Goal: Use online tool/utility: Use online tool/utility

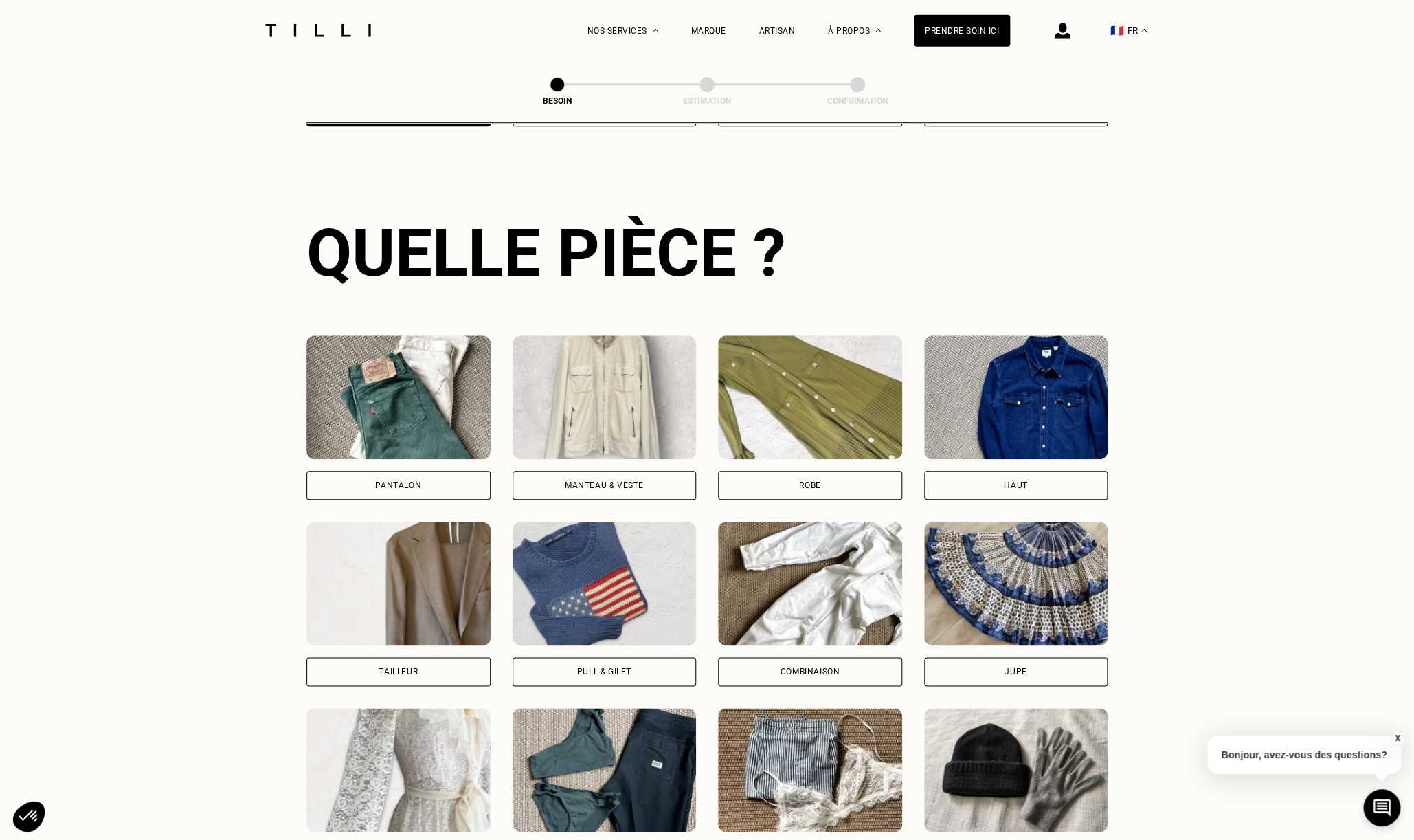
scroll to position [448, 0]
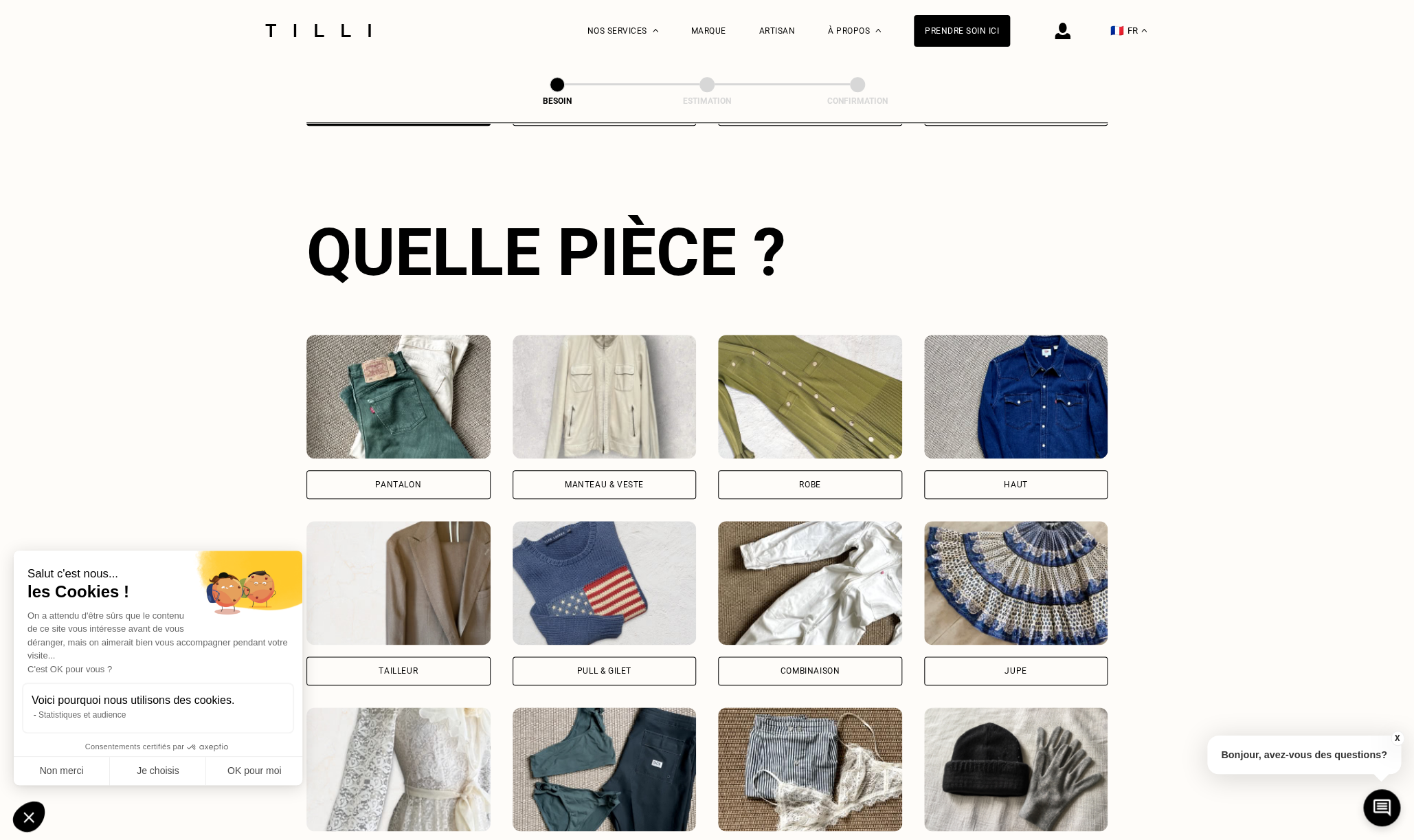
click at [641, 480] on div "Manteau & Veste" at bounding box center [604, 484] width 79 height 8
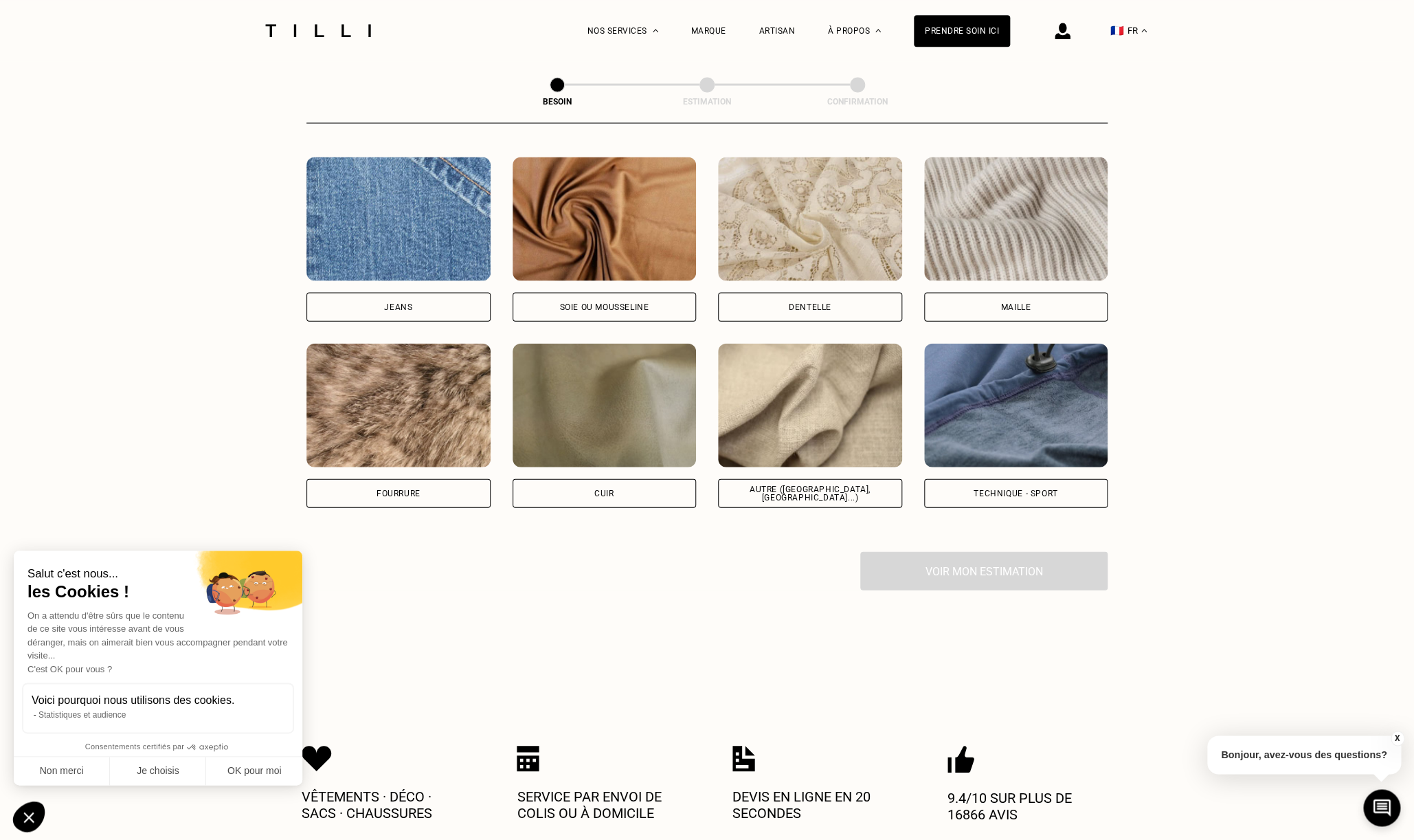
scroll to position [1469, 0]
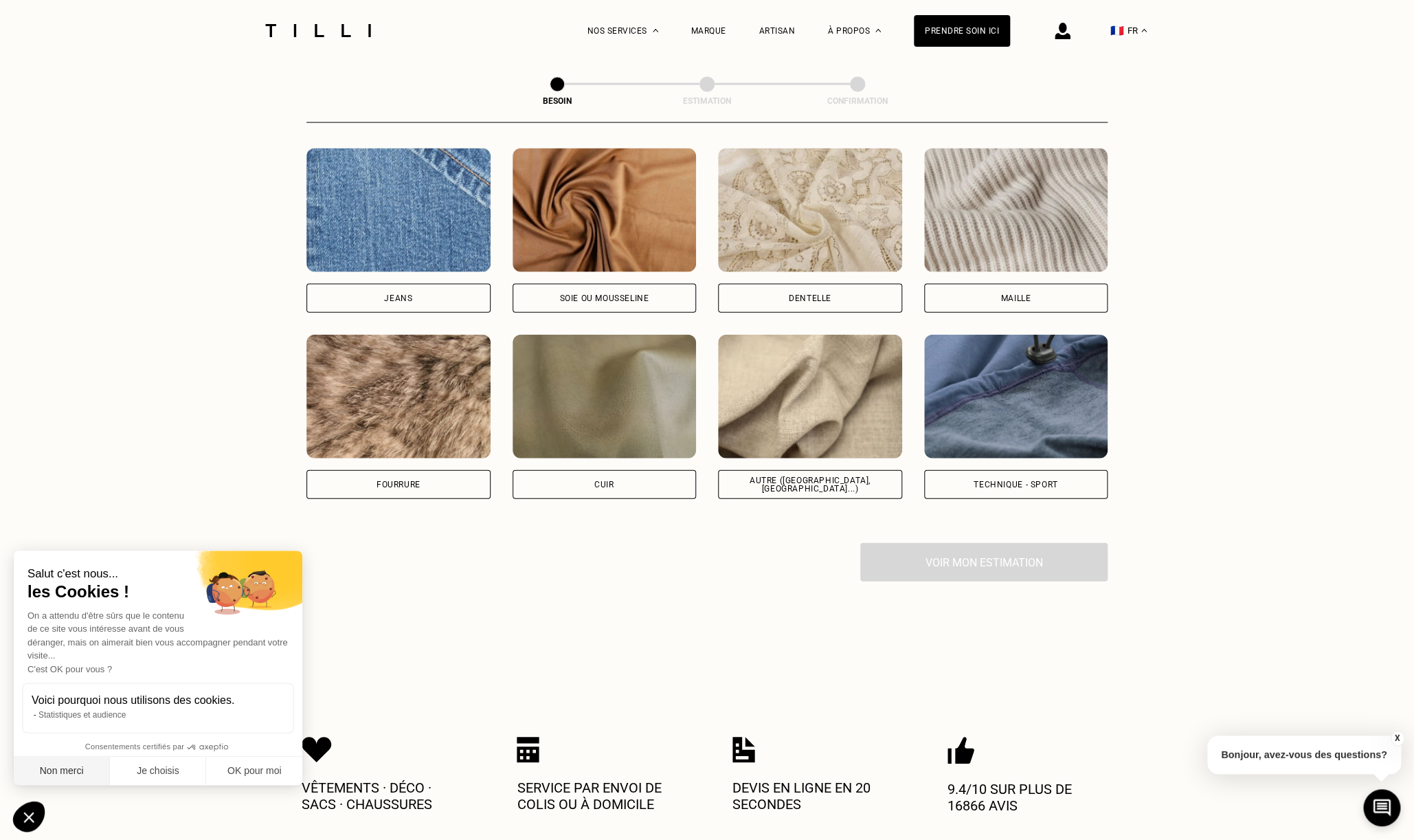
click at [49, 772] on button "Non merci" at bounding box center [62, 771] width 96 height 29
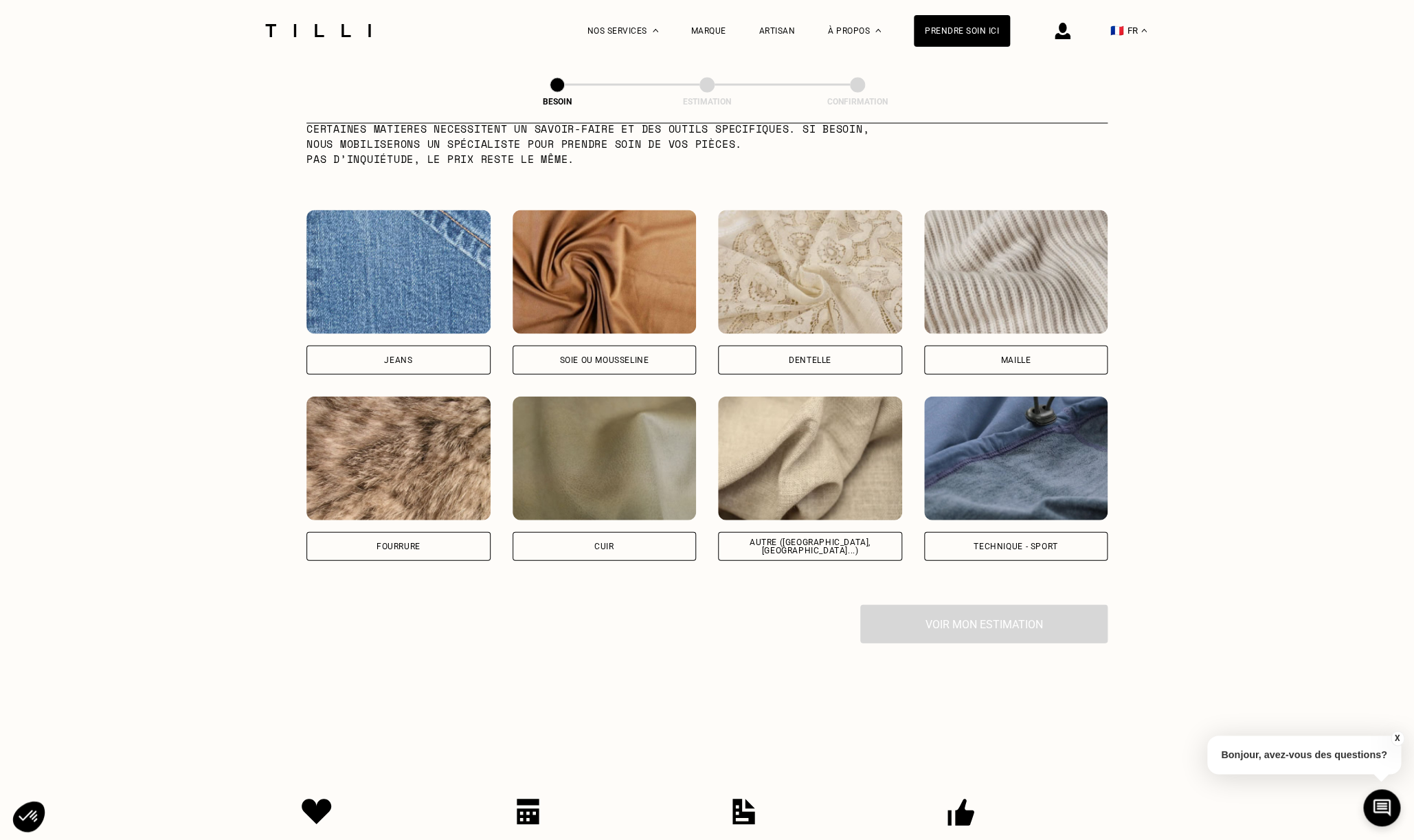
scroll to position [1293, 0]
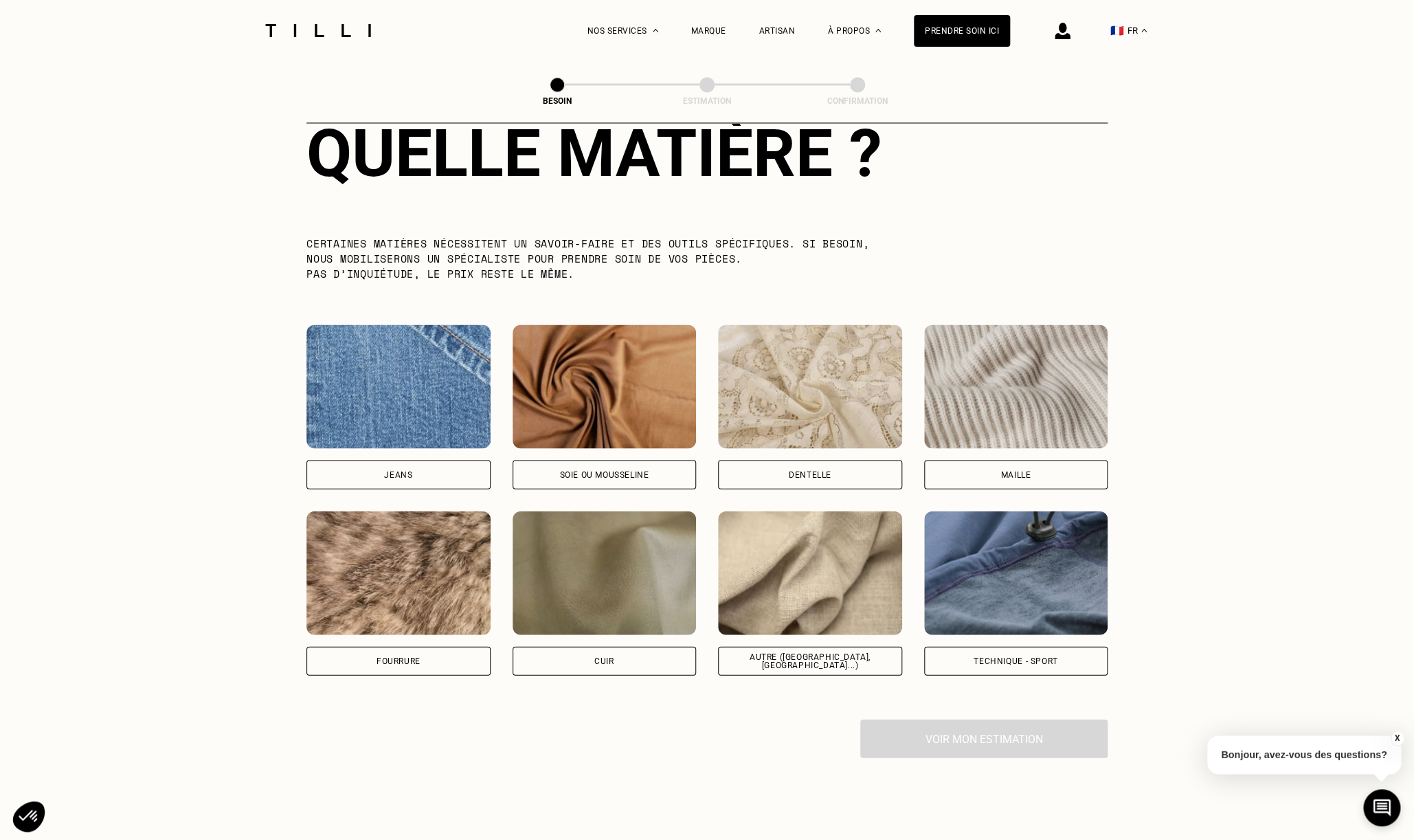
click at [951, 730] on div "Voir mon estimation" at bounding box center [707, 737] width 801 height 38
click at [819, 652] on div "Autre ([GEOGRAPHIC_DATA], [GEOGRAPHIC_DATA]...)" at bounding box center [810, 661] width 161 height 16
select select "FR"
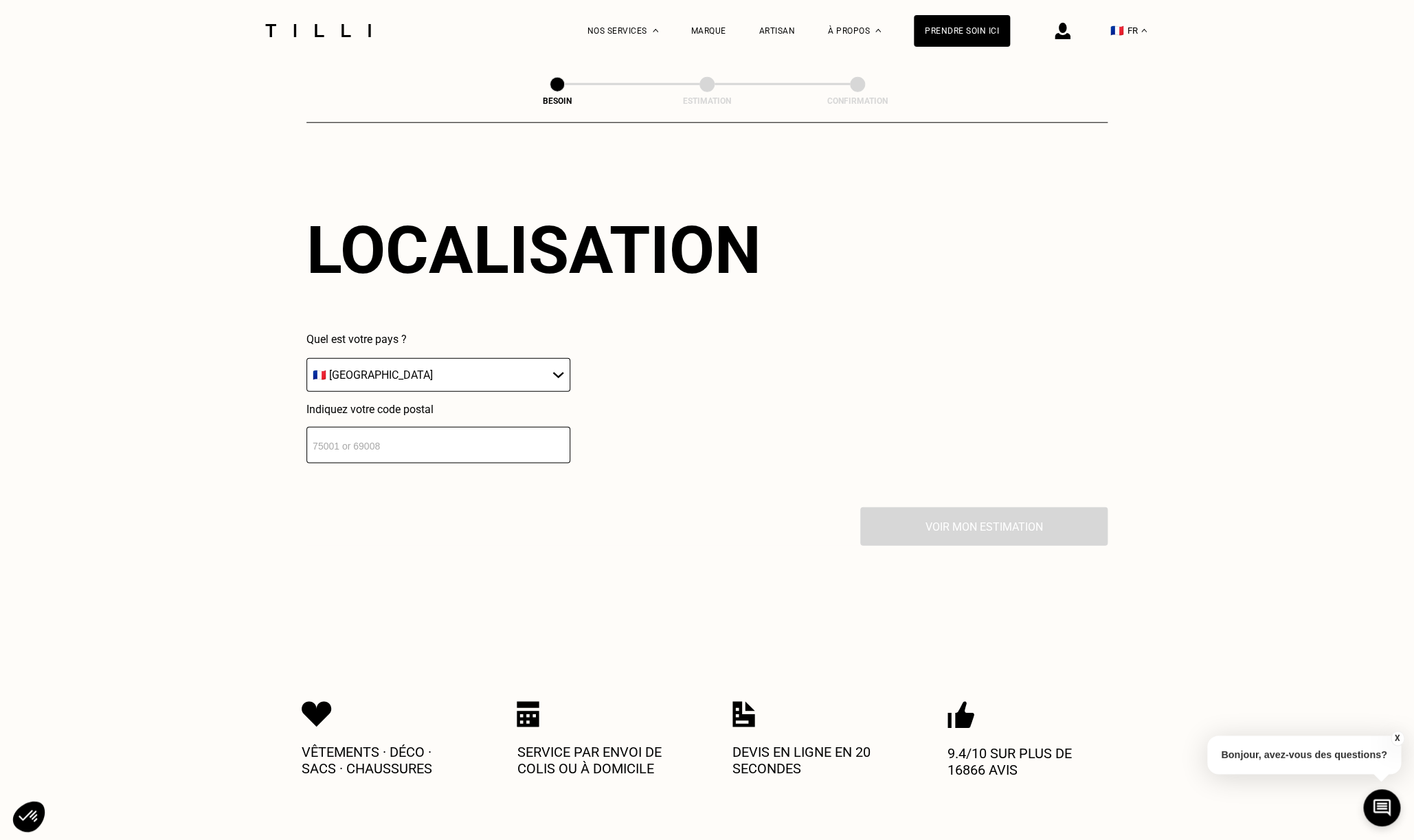
scroll to position [1844, 0]
click at [515, 431] on input "number" at bounding box center [439, 444] width 264 height 37
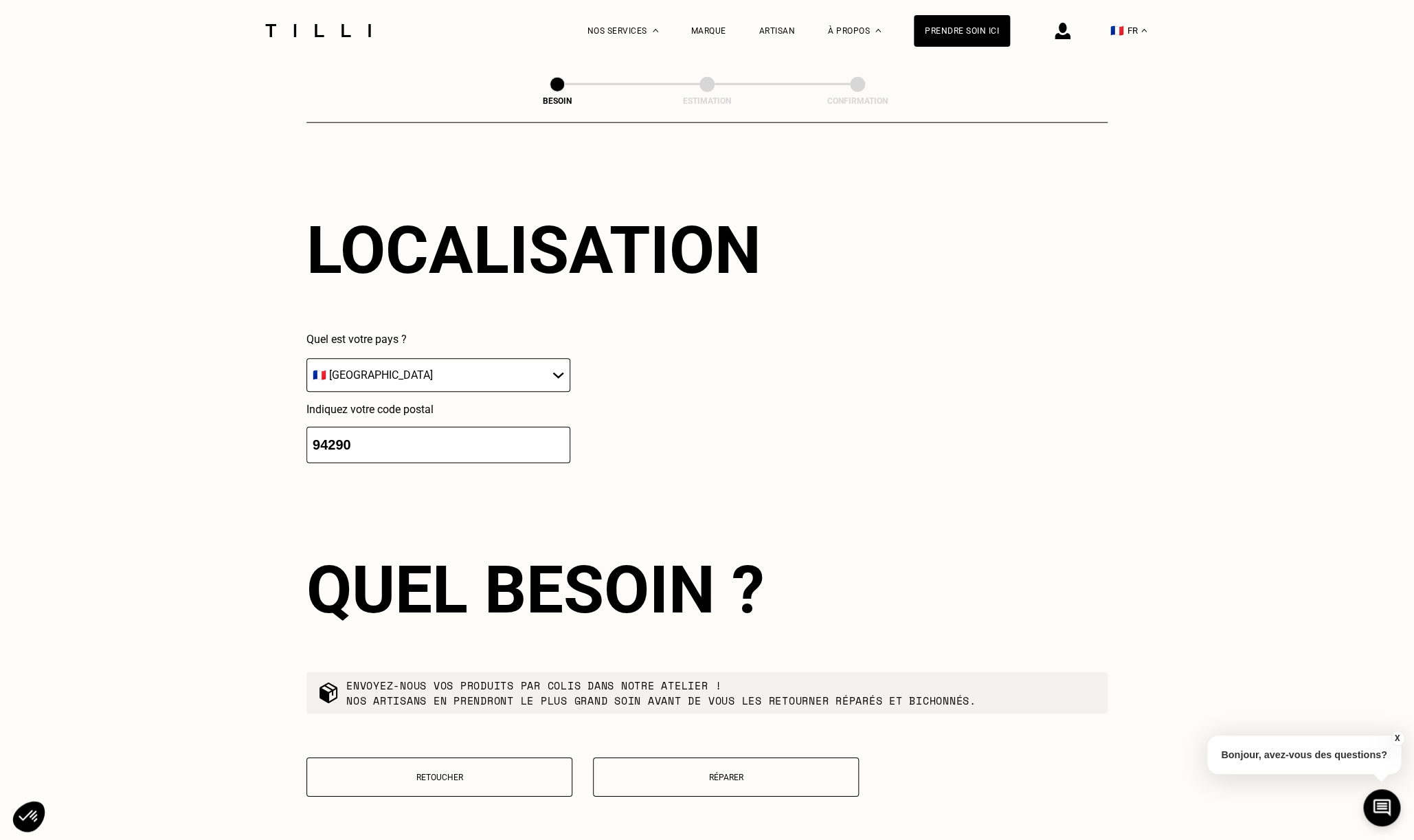
type input "94290"
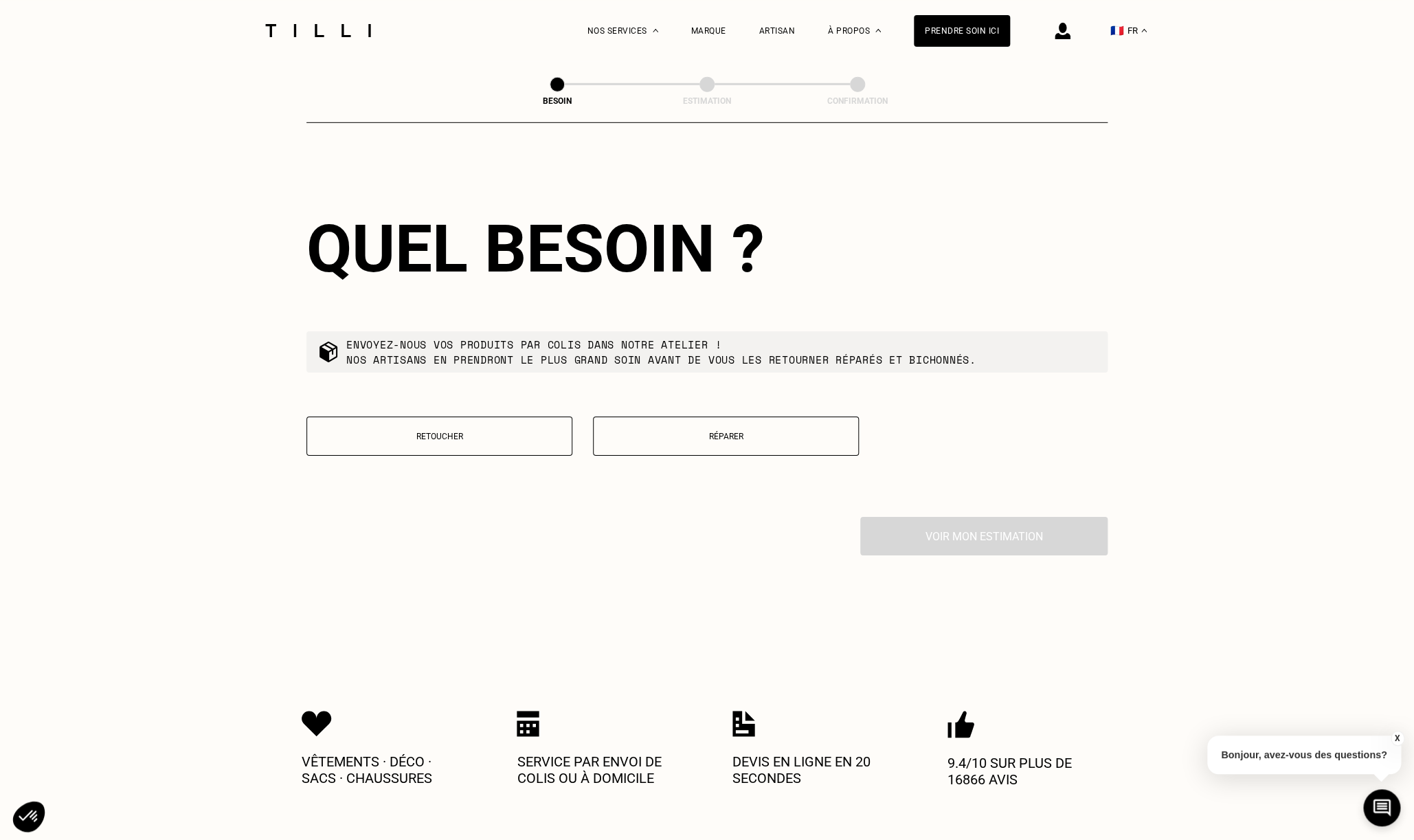
scroll to position [2186, 0]
click at [714, 430] on p "Réparer" at bounding box center [726, 435] width 251 height 10
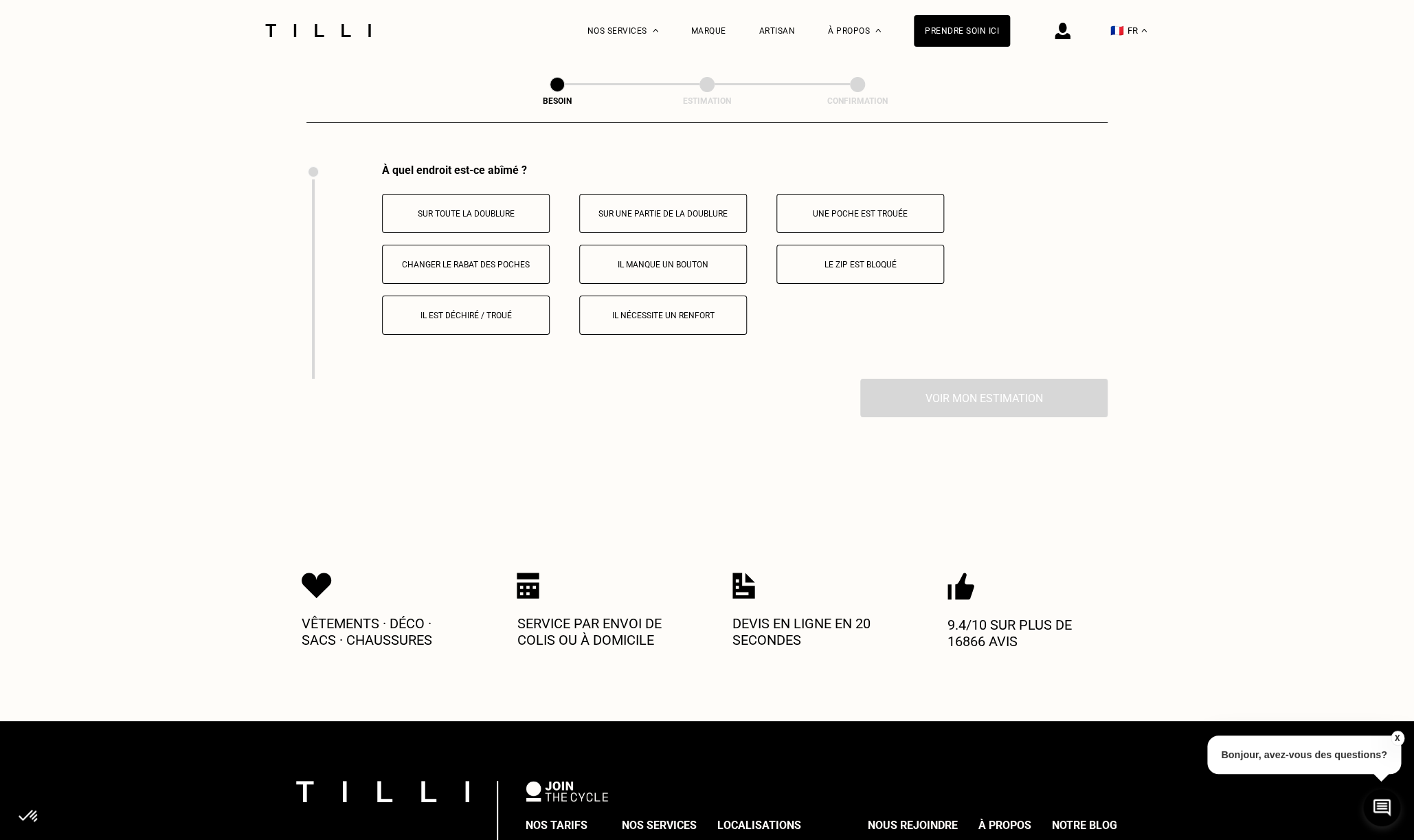
scroll to position [2538, 0]
click at [497, 209] on p "Sur toute la doublure" at bounding box center [466, 214] width 152 height 10
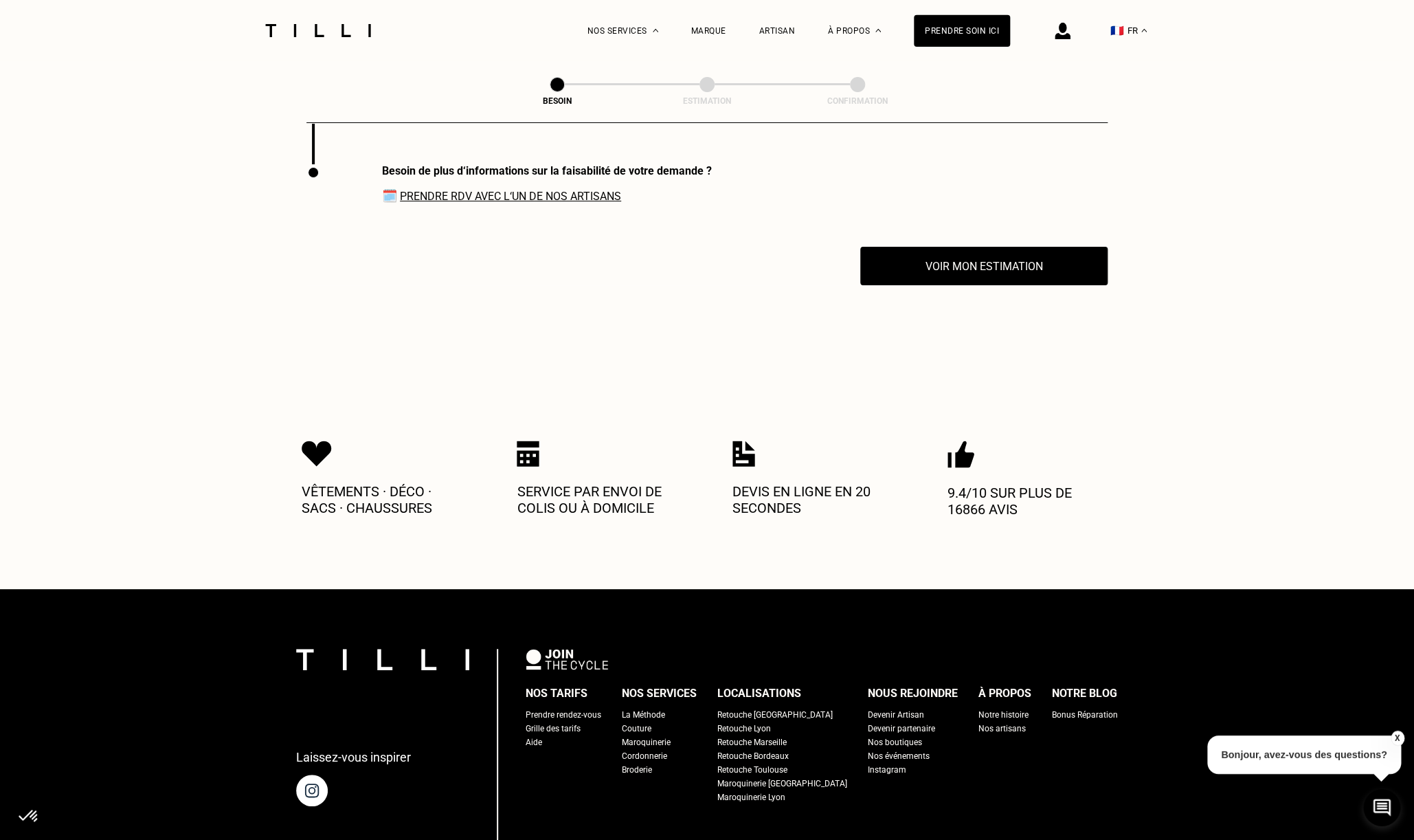
scroll to position [2753, 0]
click at [955, 262] on button "Voir mon estimation" at bounding box center [984, 265] width 272 height 42
